Goal: Task Accomplishment & Management: Manage account settings

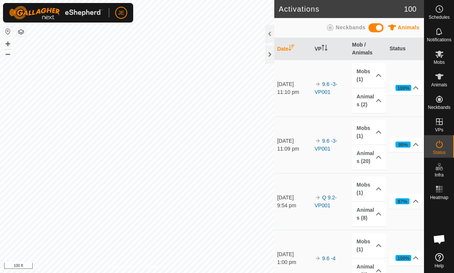
click at [443, 54] on icon at bounding box center [439, 54] width 9 height 9
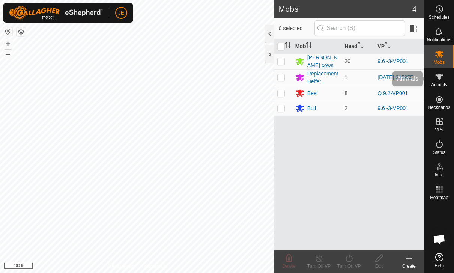
click at [442, 78] on icon at bounding box center [439, 76] width 9 height 9
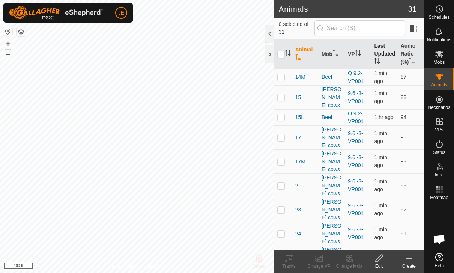
click at [383, 53] on th "Last Updated" at bounding box center [384, 54] width 26 height 30
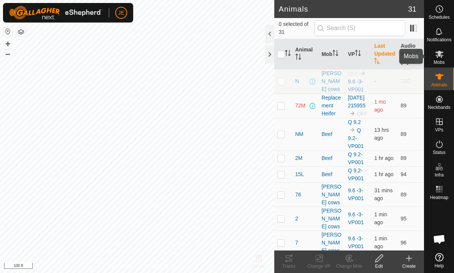
click at [442, 58] on icon at bounding box center [439, 54] width 9 height 9
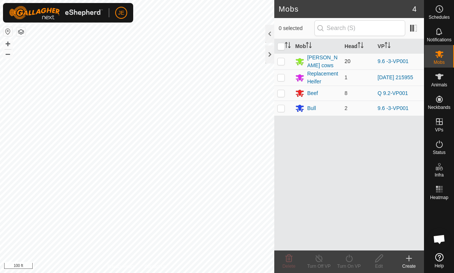
click at [280, 64] on p-checkbox at bounding box center [281, 61] width 8 height 6
checkbox input "true"
click at [355, 260] on turn-on-svg-icon at bounding box center [349, 258] width 30 height 9
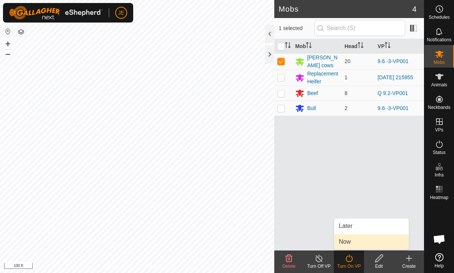
click at [366, 240] on link "Now" at bounding box center [371, 241] width 74 height 15
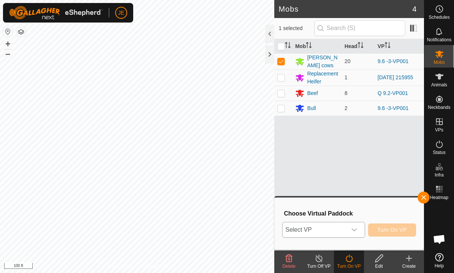
click at [345, 223] on span "Select VP" at bounding box center [314, 229] width 64 height 15
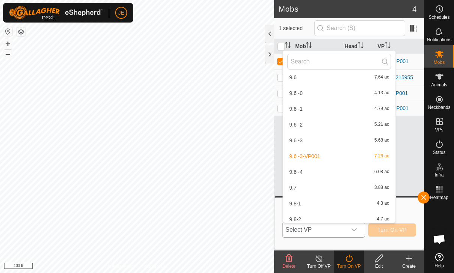
scroll to position [178, 0]
click at [319, 185] on div "9.7 3.88 ac" at bounding box center [339, 186] width 104 height 9
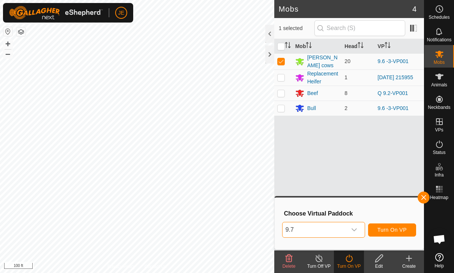
click at [391, 230] on span "Turn On VP" at bounding box center [391, 230] width 29 height 6
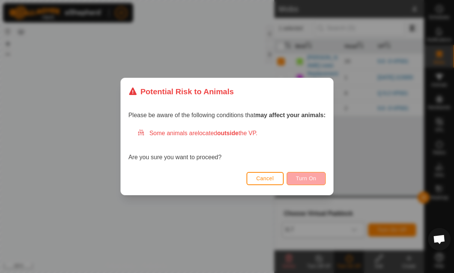
click at [312, 183] on button "Turn On" at bounding box center [306, 178] width 39 height 13
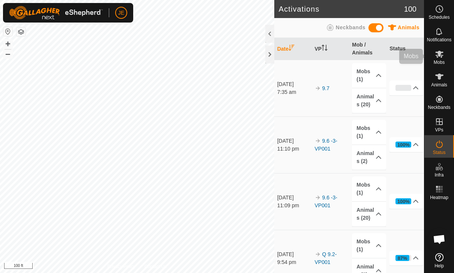
click at [442, 60] on span "Mobs" at bounding box center [439, 62] width 11 height 5
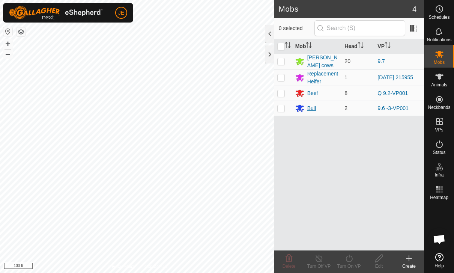
click at [330, 108] on div "Bull" at bounding box center [317, 108] width 44 height 9
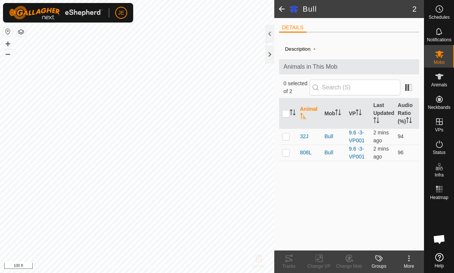
click at [282, 14] on span at bounding box center [281, 9] width 15 height 18
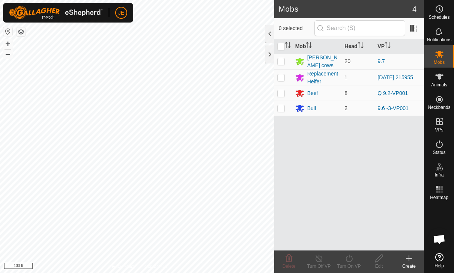
click at [283, 105] on p-checkbox at bounding box center [281, 108] width 8 height 6
checkbox input "true"
click at [351, 261] on icon at bounding box center [348, 258] width 7 height 8
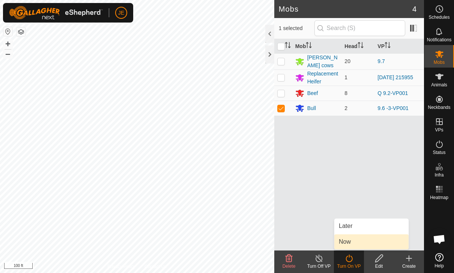
click at [370, 242] on link "Now" at bounding box center [371, 241] width 74 height 15
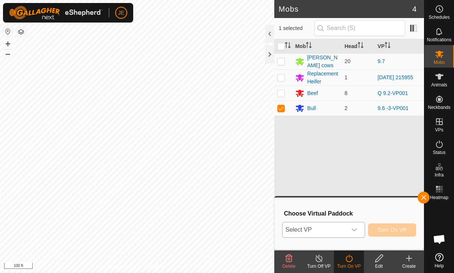
click at [345, 227] on span "Select VP" at bounding box center [314, 229] width 64 height 15
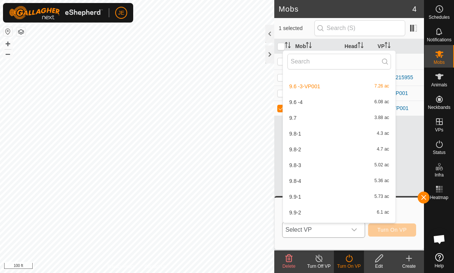
scroll to position [247, 0]
click at [361, 117] on div "9.7 3.88 ac" at bounding box center [339, 118] width 104 height 9
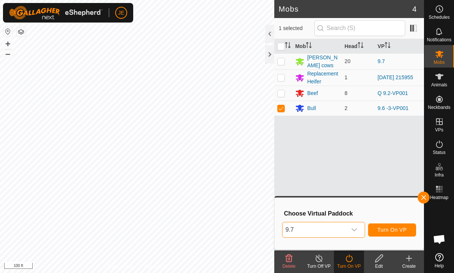
click at [399, 228] on span "Turn On VP" at bounding box center [391, 230] width 29 height 6
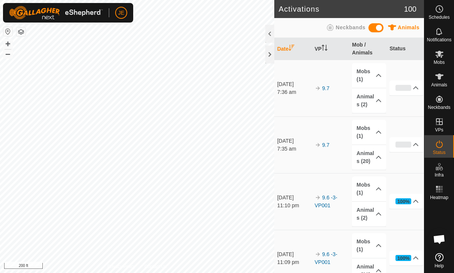
click at [438, 63] on span "Mobs" at bounding box center [439, 62] width 11 height 5
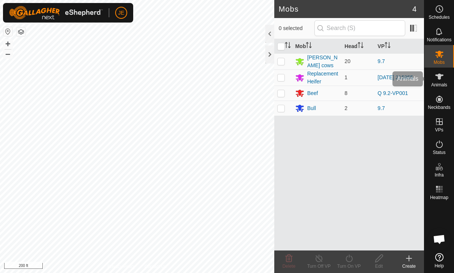
click at [439, 80] on icon at bounding box center [439, 76] width 9 height 9
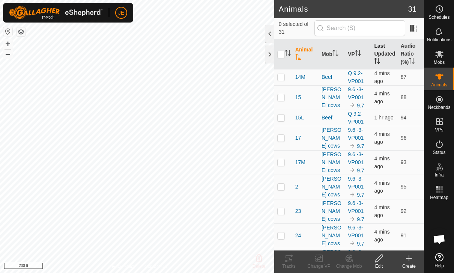
click at [381, 54] on th "Last Updated" at bounding box center [384, 54] width 26 height 30
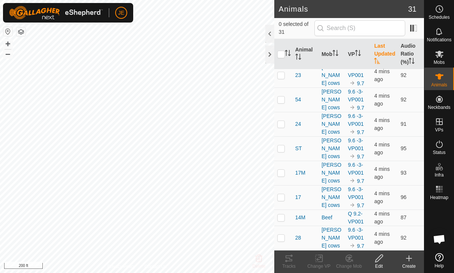
scroll to position [525, 0]
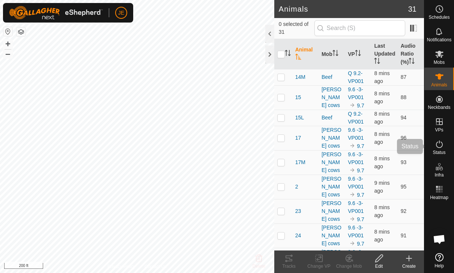
click at [441, 147] on icon at bounding box center [439, 144] width 9 height 9
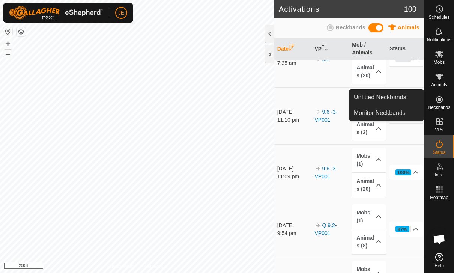
scroll to position [90, 0]
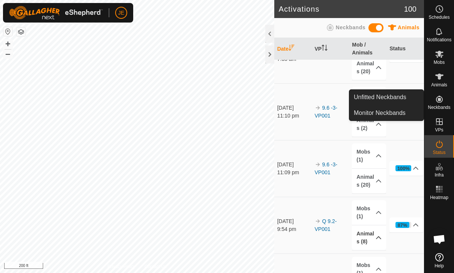
click at [373, 238] on p-accordion-header "Animals (8)" at bounding box center [369, 237] width 34 height 25
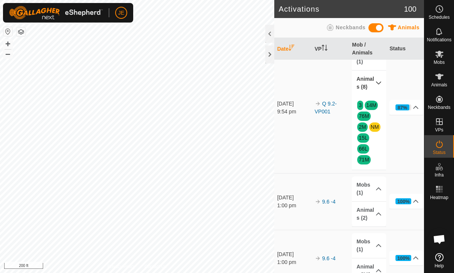
scroll to position [242, 0]
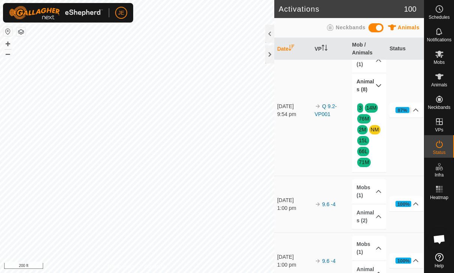
click at [410, 133] on td "87% In Progress Pending 1 Sent 0 Completed Confirmed 7 Overridden 0 Cancelled 0" at bounding box center [405, 110] width 38 height 131
click at [440, 81] on es-animals-svg-icon at bounding box center [439, 77] width 14 height 12
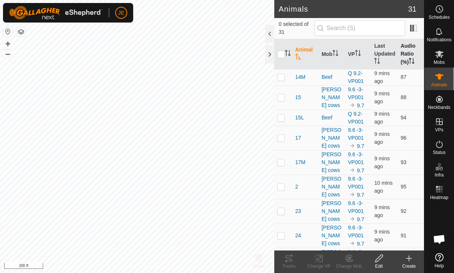
click at [410, 53] on th "Audio Ratio (%)" at bounding box center [411, 54] width 26 height 30
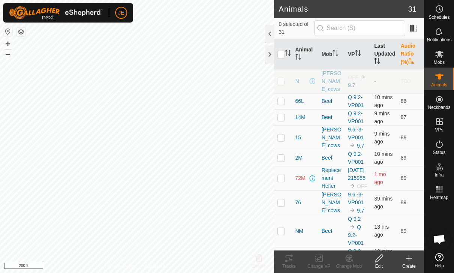
click at [386, 49] on th "Last Updated" at bounding box center [384, 54] width 26 height 30
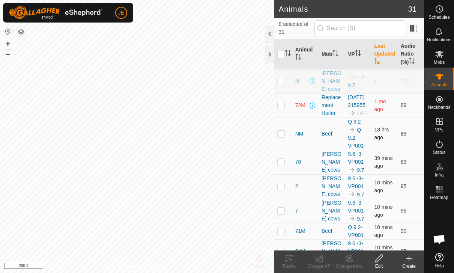
click at [282, 133] on p-checkbox at bounding box center [281, 134] width 8 height 6
checkbox input "true"
click at [299, 134] on span "NM" at bounding box center [299, 134] width 8 height 8
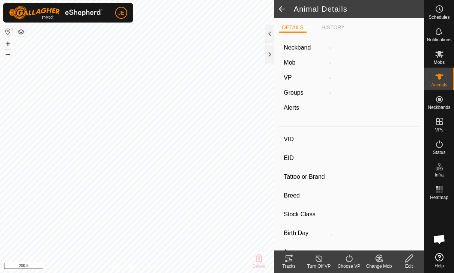
type input "NM"
type input "-"
type input "Half Wagyu"
type input "Steer"
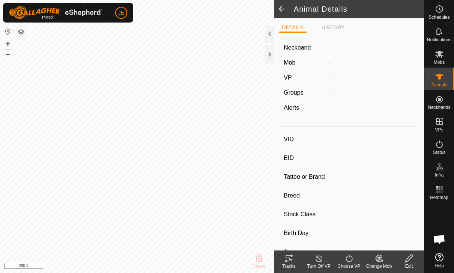
type input "08/2024"
type input "1 year"
type input "-"
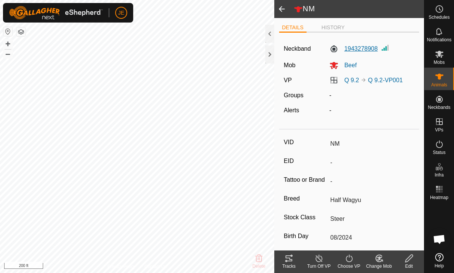
click at [361, 51] on label "1943278908" at bounding box center [353, 48] width 48 height 9
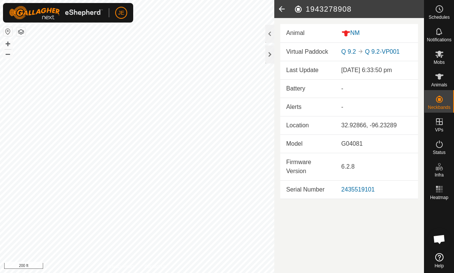
click at [341, 89] on div "-" at bounding box center [376, 88] width 71 height 9
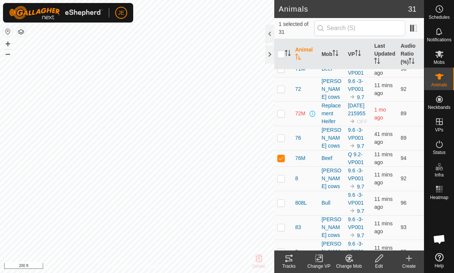
scroll to position [405, 0]
click at [305, 162] on span "76M" at bounding box center [300, 159] width 10 height 8
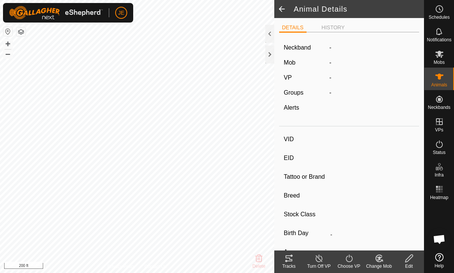
type input "76M"
type input "-"
type input "Steer"
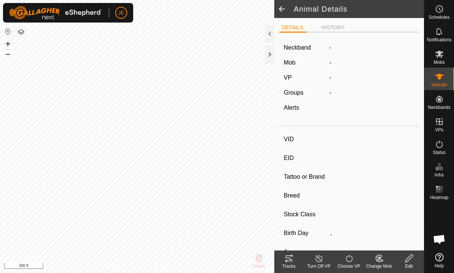
type input "04/2024"
type input "1 year 5 months"
type input "-"
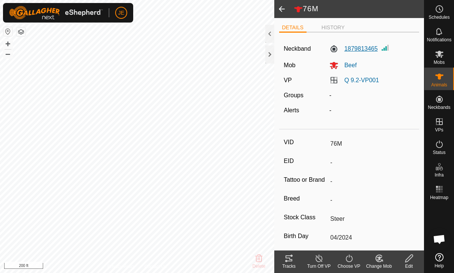
click at [363, 51] on label "1879813465" at bounding box center [353, 48] width 48 height 9
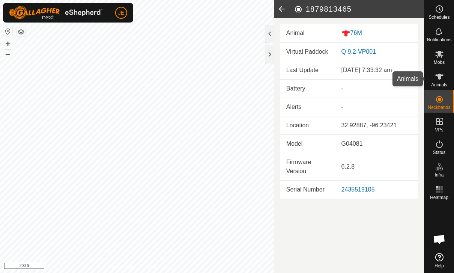
click at [439, 80] on icon at bounding box center [439, 76] width 9 height 9
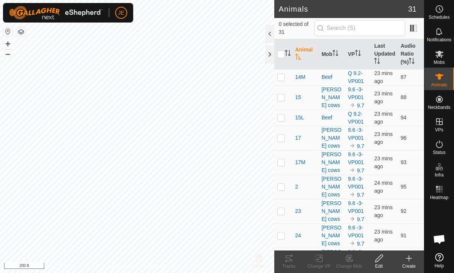
click at [440, 78] on icon at bounding box center [439, 77] width 8 height 6
click at [380, 57] on th "Last Updated" at bounding box center [384, 54] width 26 height 30
click at [387, 56] on th "Last Updated" at bounding box center [384, 54] width 26 height 30
click at [382, 51] on th "Last Updated" at bounding box center [384, 54] width 26 height 30
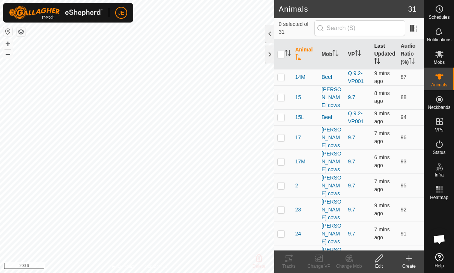
click at [381, 58] on th "Last Updated" at bounding box center [384, 54] width 26 height 30
